Goal: Transaction & Acquisition: Purchase product/service

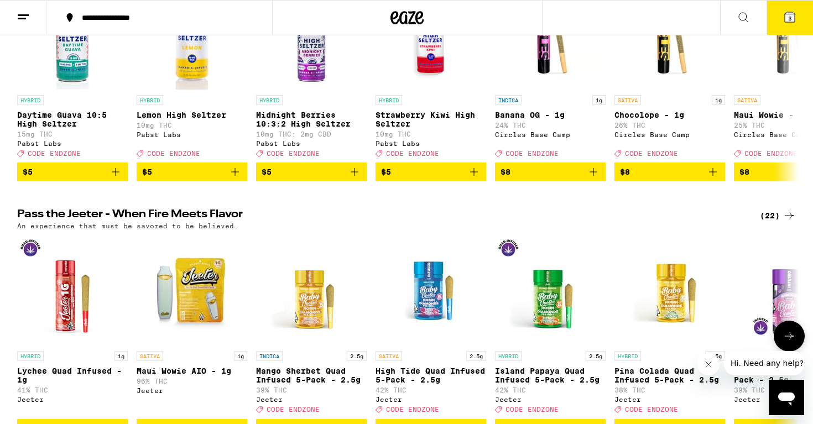
scroll to position [186, 0]
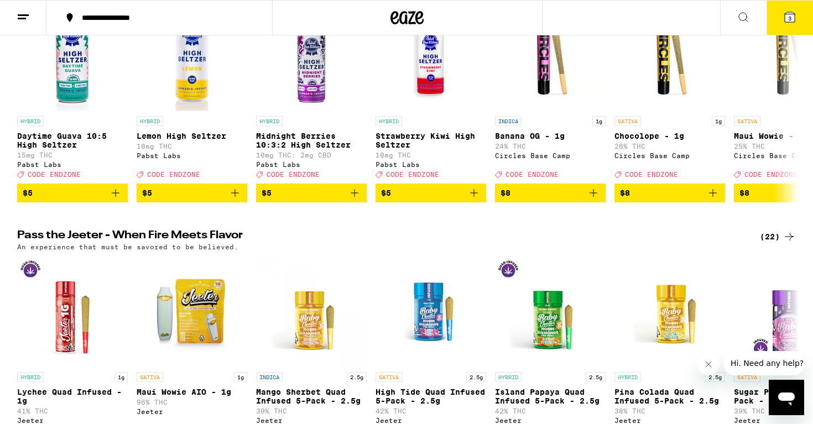
click at [772, 242] on div "(22)" at bounding box center [778, 236] width 36 height 13
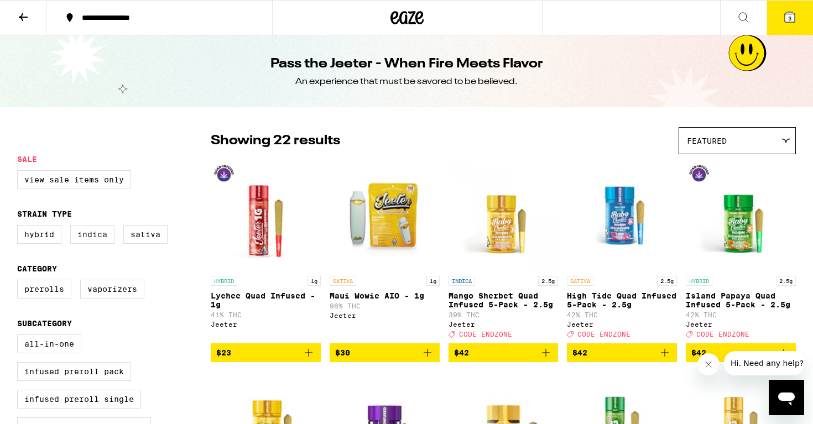
click at [94, 235] on label "Indica" at bounding box center [92, 234] width 44 height 19
click at [20, 227] on input "Indica" at bounding box center [19, 227] width 1 height 1
checkbox input "true"
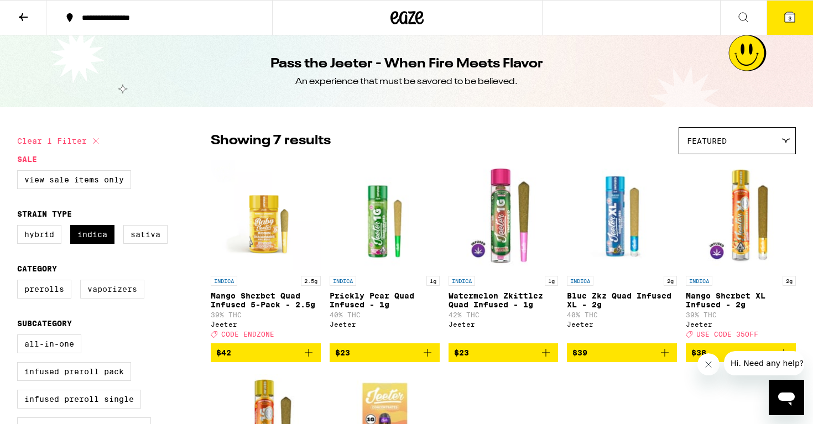
click at [110, 297] on label "Vaporizers" at bounding box center [112, 289] width 64 height 19
click at [20, 282] on input "Vaporizers" at bounding box center [19, 281] width 1 height 1
checkbox input "true"
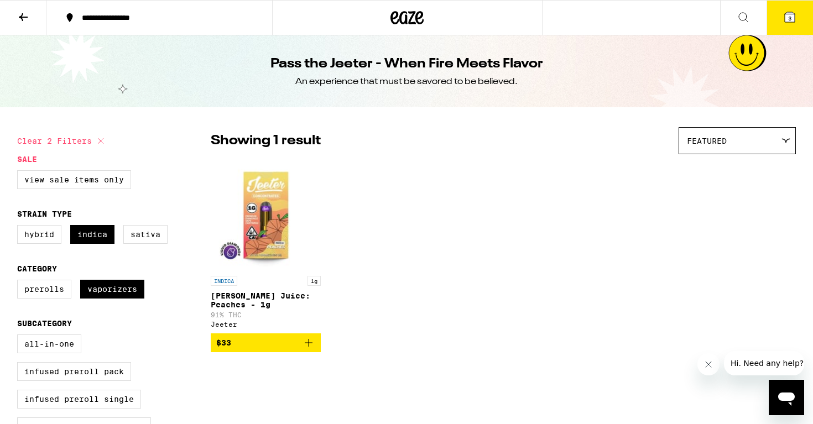
click at [74, 138] on button "Clear 2 filters" at bounding box center [62, 141] width 90 height 28
checkbox input "false"
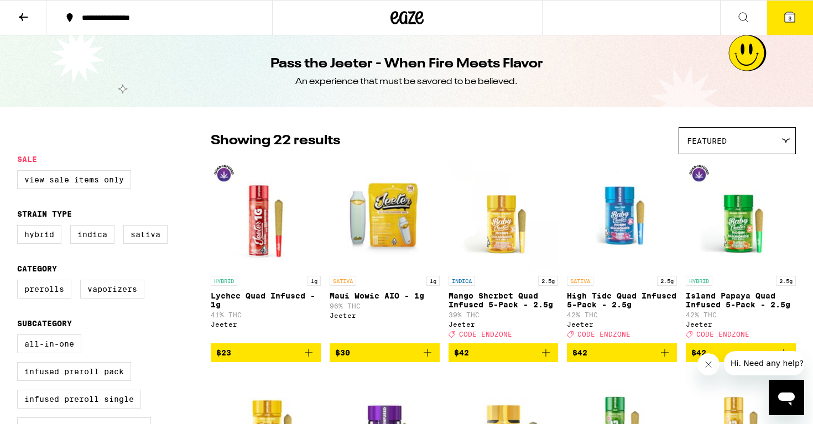
click at [25, 13] on icon at bounding box center [23, 17] width 13 height 13
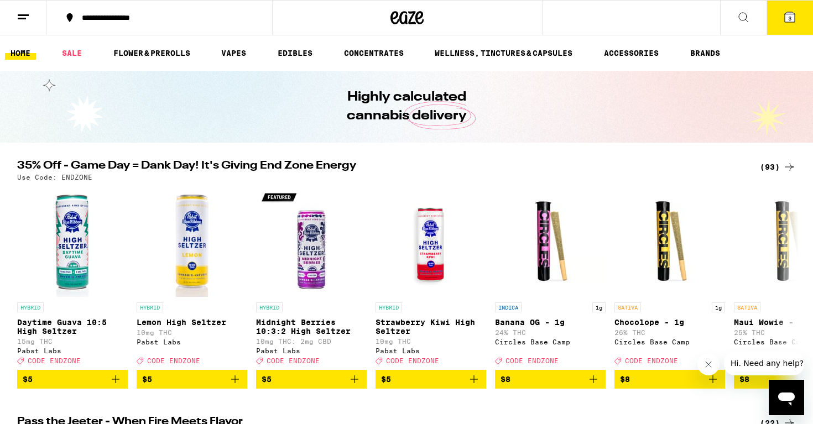
click at [760, 167] on div "(93)" at bounding box center [778, 166] width 36 height 13
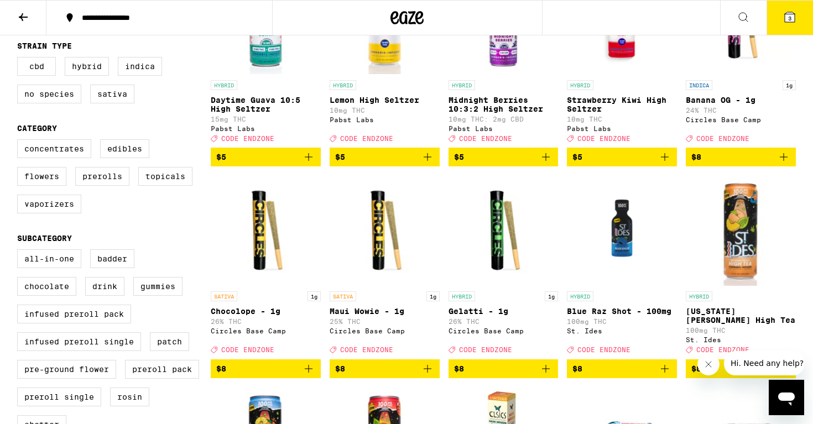
scroll to position [199, 0]
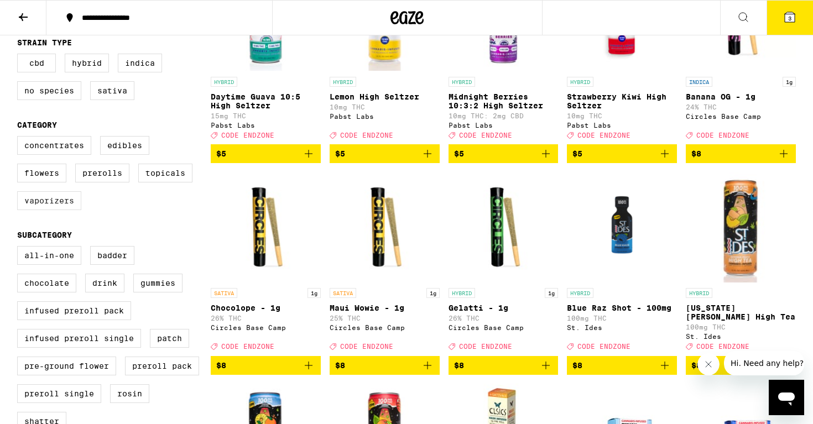
click at [46, 210] on label "Vaporizers" at bounding box center [49, 200] width 64 height 19
click at [20, 138] on input "Vaporizers" at bounding box center [19, 138] width 1 height 1
checkbox input "true"
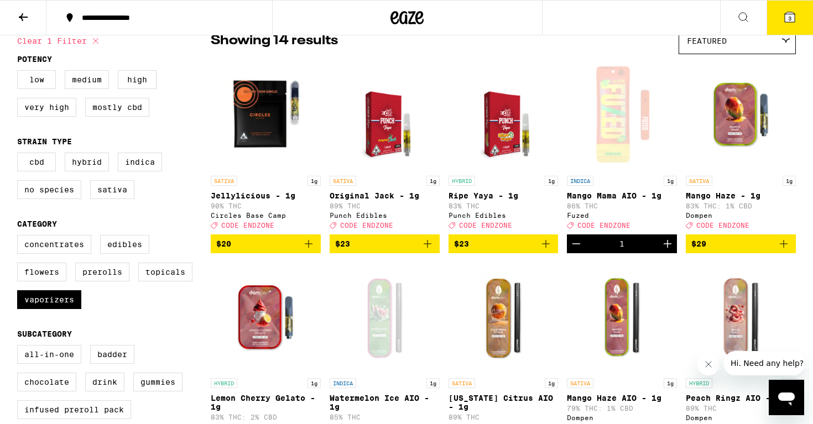
scroll to position [99, 0]
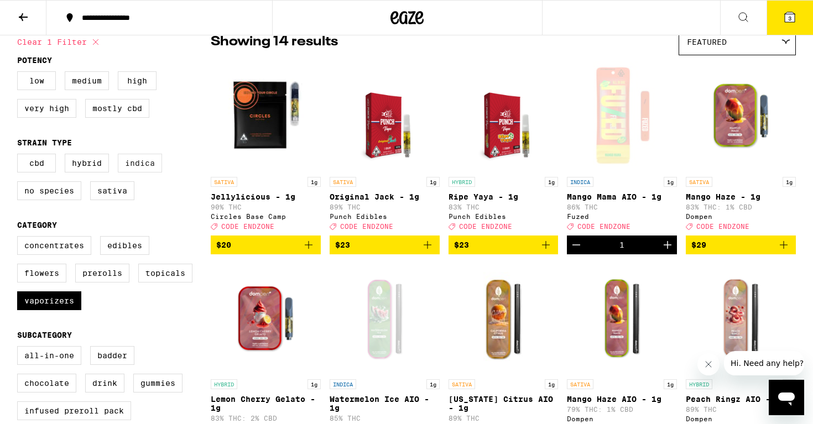
click at [140, 168] on label "Indica" at bounding box center [140, 163] width 44 height 19
click at [20, 156] on input "Indica" at bounding box center [19, 155] width 1 height 1
checkbox input "true"
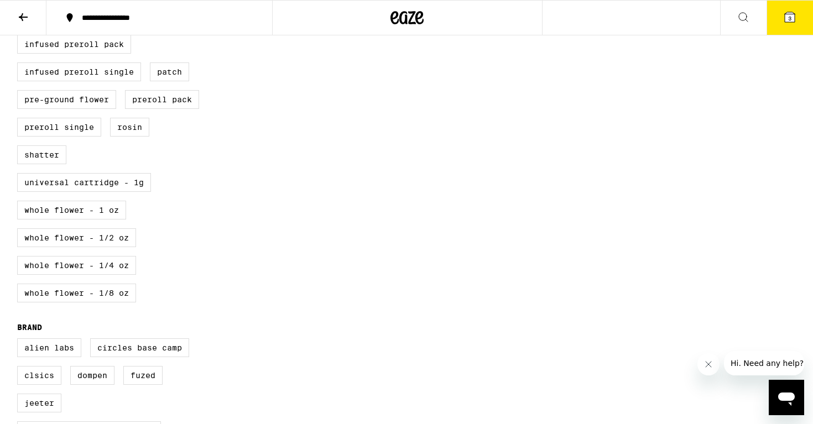
scroll to position [470, 0]
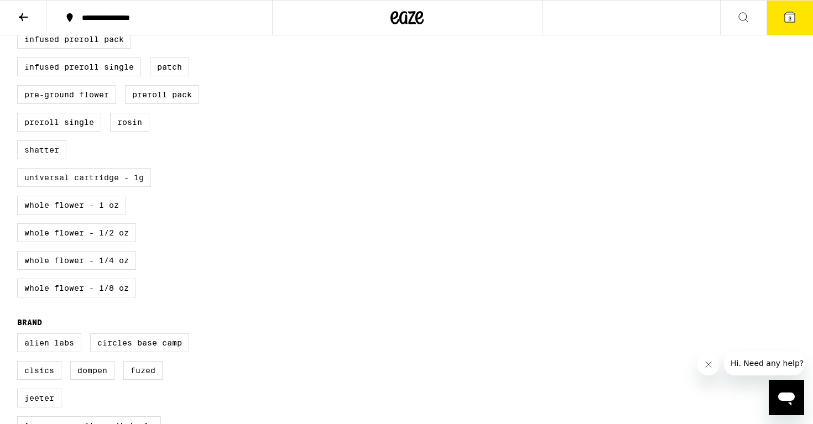
click at [114, 187] on label "Universal Cartridge - 1g" at bounding box center [84, 177] width 134 height 19
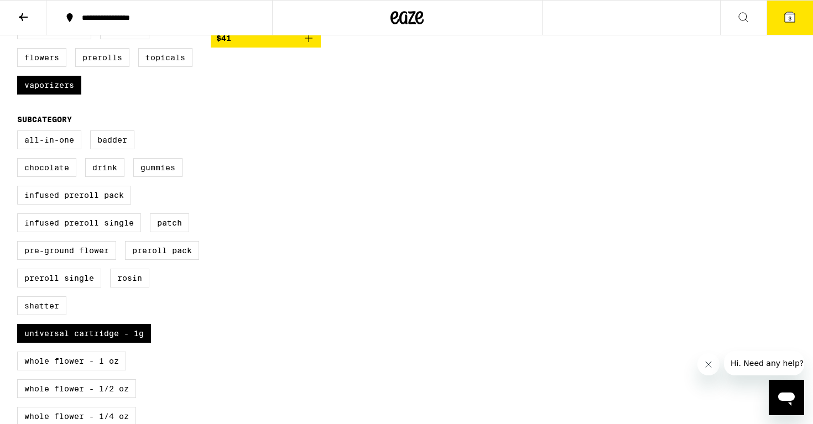
scroll to position [325, 0]
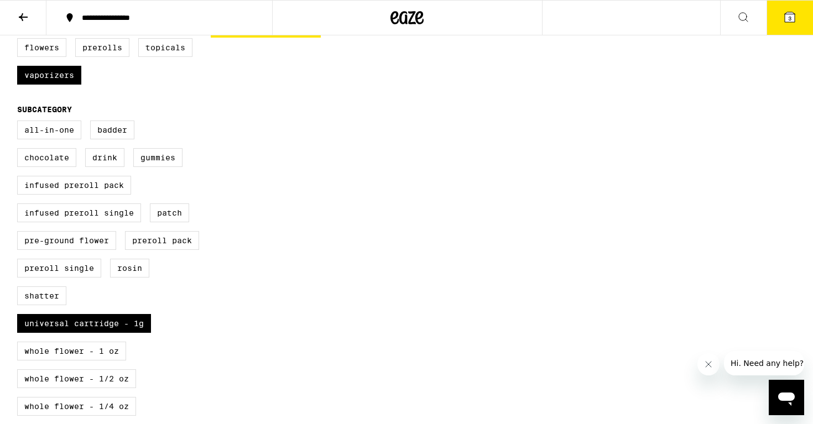
click at [144, 333] on div "All-In-One Badder Chocolate Drink Gummies Infused Preroll Pack Infused Preroll …" at bounding box center [113, 287] width 193 height 332
click at [139, 333] on label "Universal Cartridge - 1g" at bounding box center [84, 323] width 134 height 19
click at [20, 123] on input "Universal Cartridge - 1g" at bounding box center [19, 122] width 1 height 1
checkbox input "false"
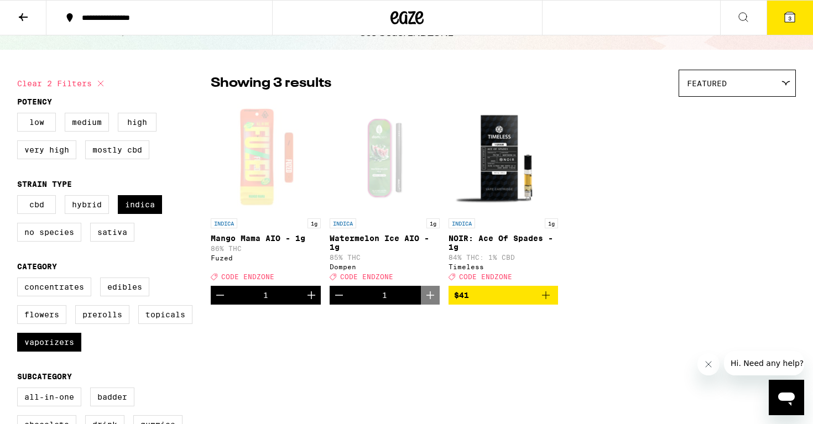
scroll to position [64, 0]
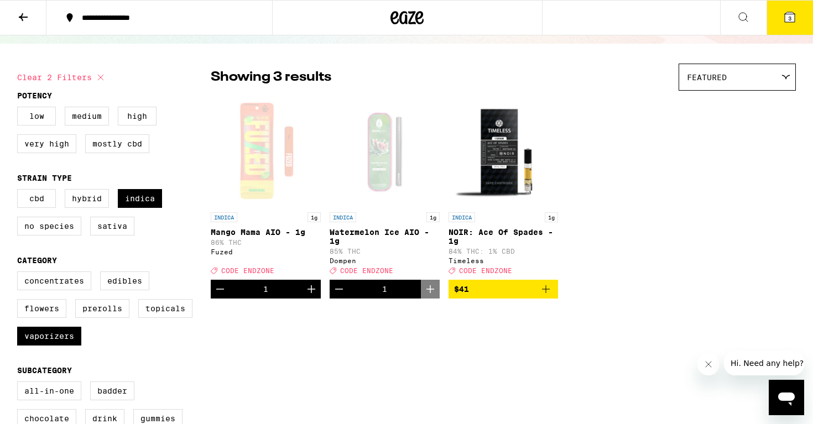
click at [799, 14] on button "3" at bounding box center [789, 18] width 46 height 34
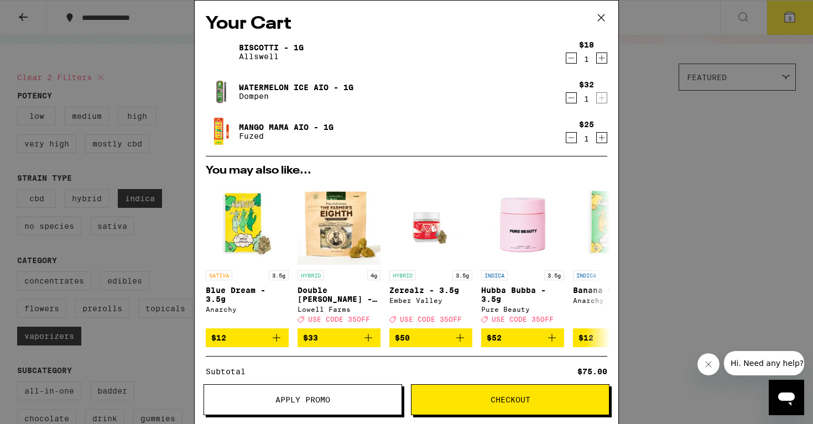
click at [297, 396] on span "Apply Promo" at bounding box center [302, 400] width 55 height 8
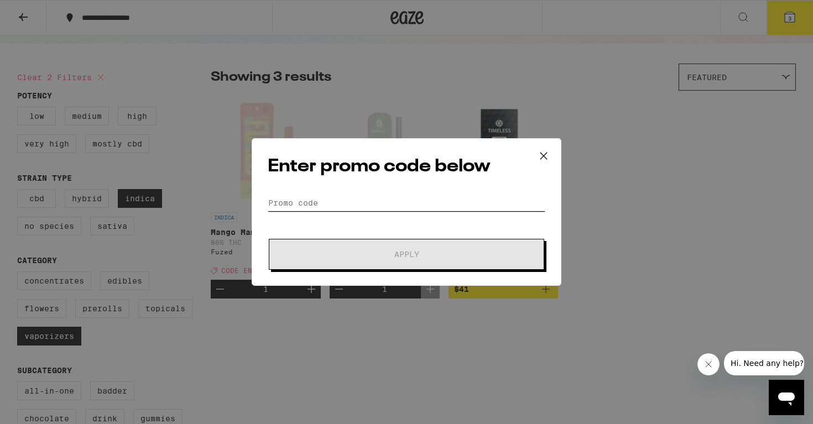
click at [311, 205] on input "Promo Code" at bounding box center [407, 203] width 278 height 17
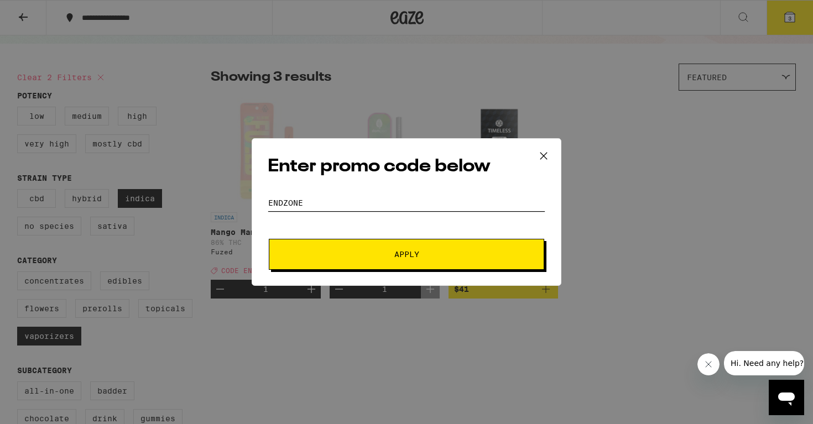
type input "endzone"
click at [395, 250] on span "Apply" at bounding box center [406, 254] width 25 height 8
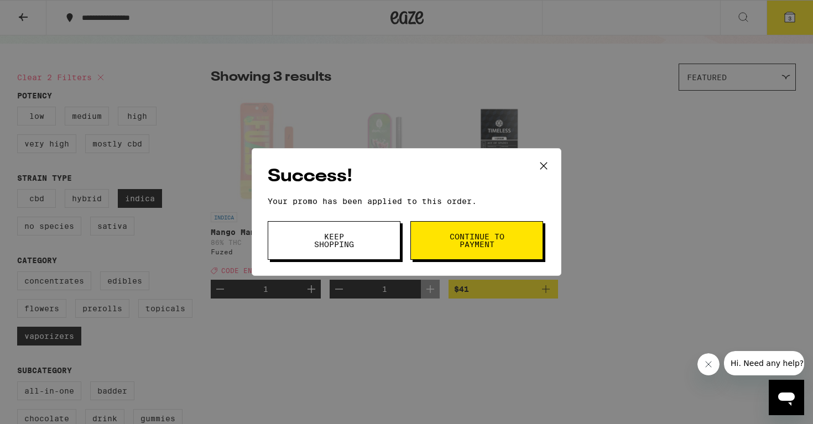
click at [366, 245] on button "Keep Shopping" at bounding box center [334, 240] width 133 height 39
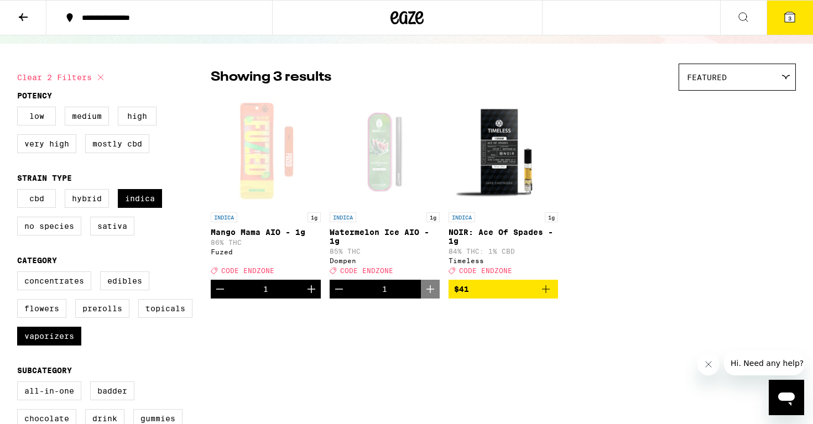
click at [792, 15] on icon at bounding box center [789, 17] width 10 height 10
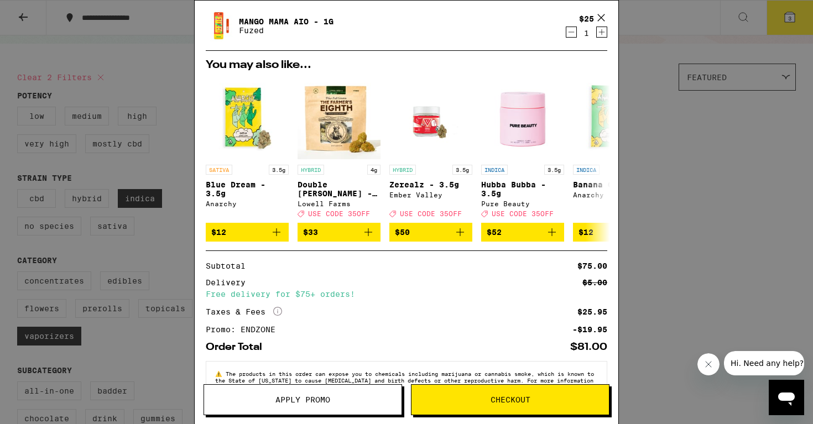
scroll to position [103, 0]
